Goal: Transaction & Acquisition: Book appointment/travel/reservation

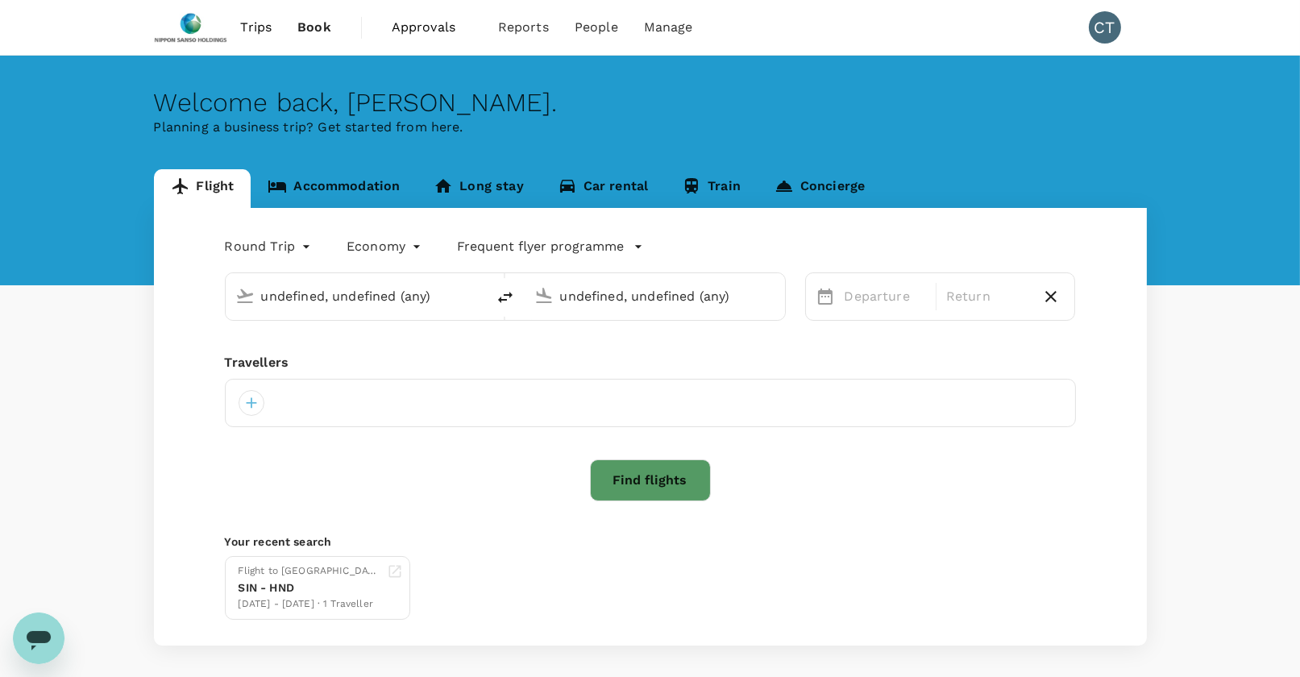
type input "Tokyo Intl (HND)"
type input "Singapore Changi (SIN)"
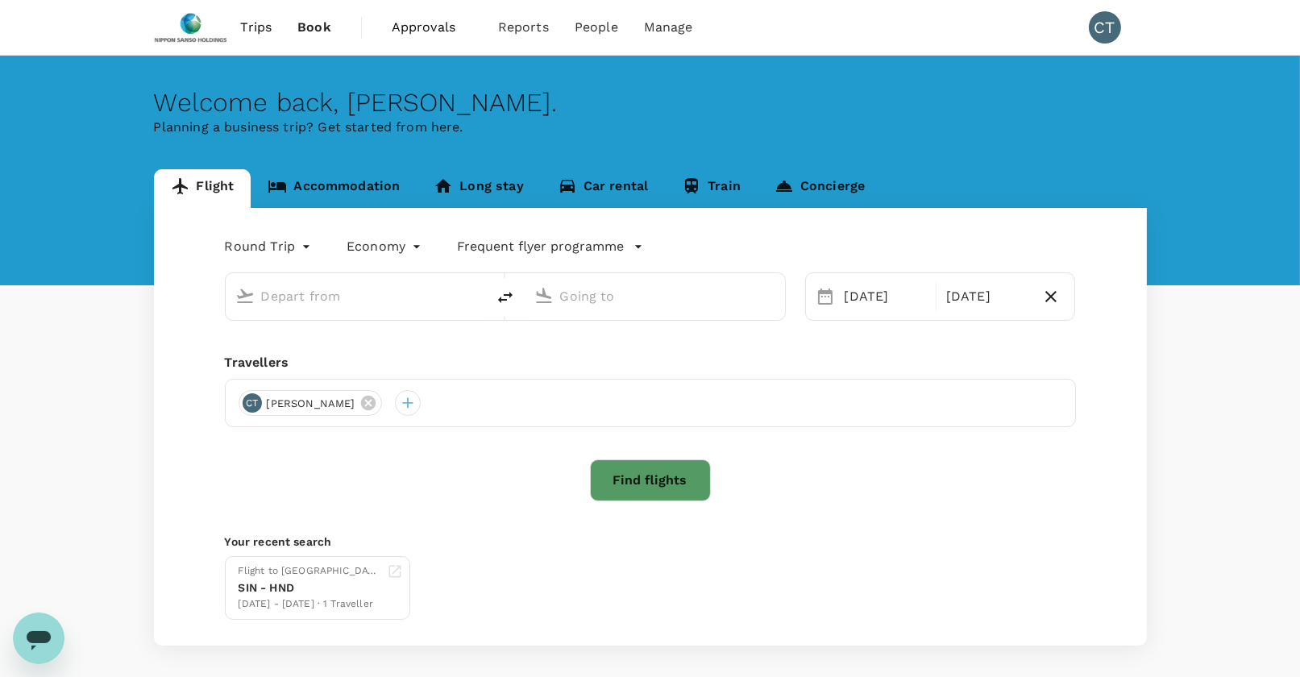
type input "Tokyo Intl (HND)"
type input "Singapore Changi (SIN)"
type input "Tokyo Intl (HND)"
type input "Singapore Changi (SIN)"
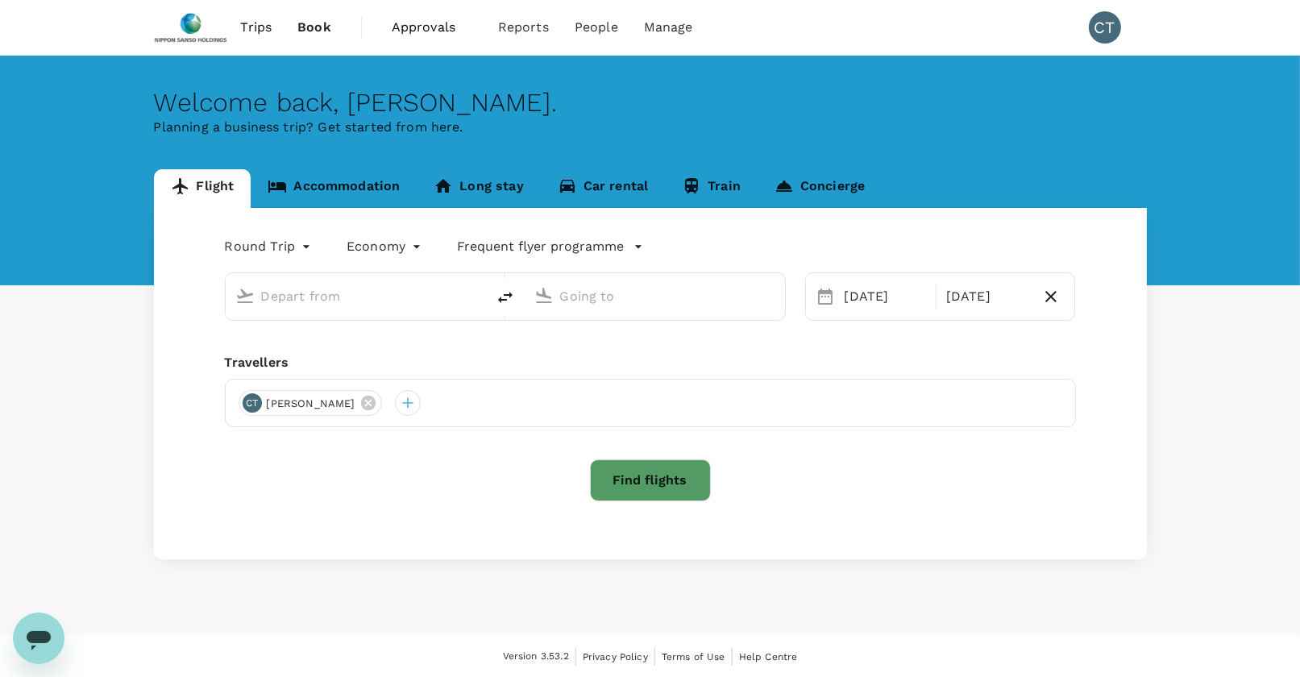
type input "Tokyo Intl (HND)"
type input "Singapore Changi (SIN)"
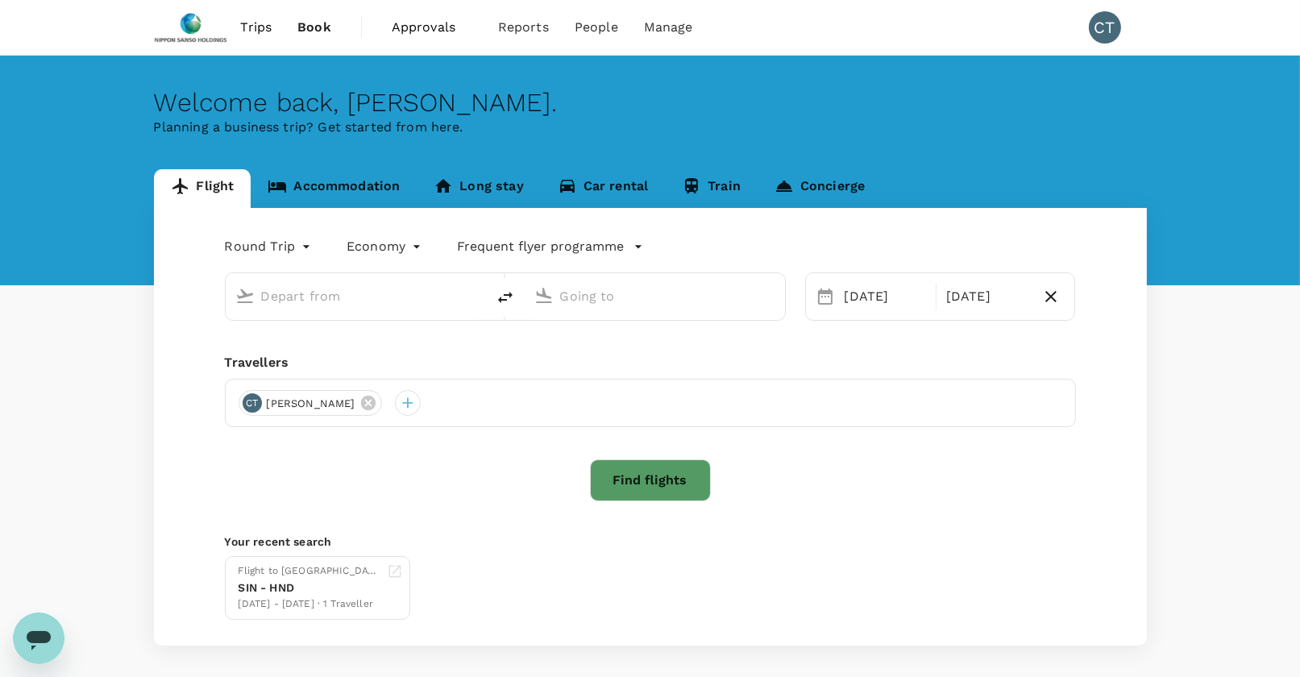
type input "Tokyo Intl (HND)"
type input "Singapore Changi (SIN)"
